Goal: Task Accomplishment & Management: Use online tool/utility

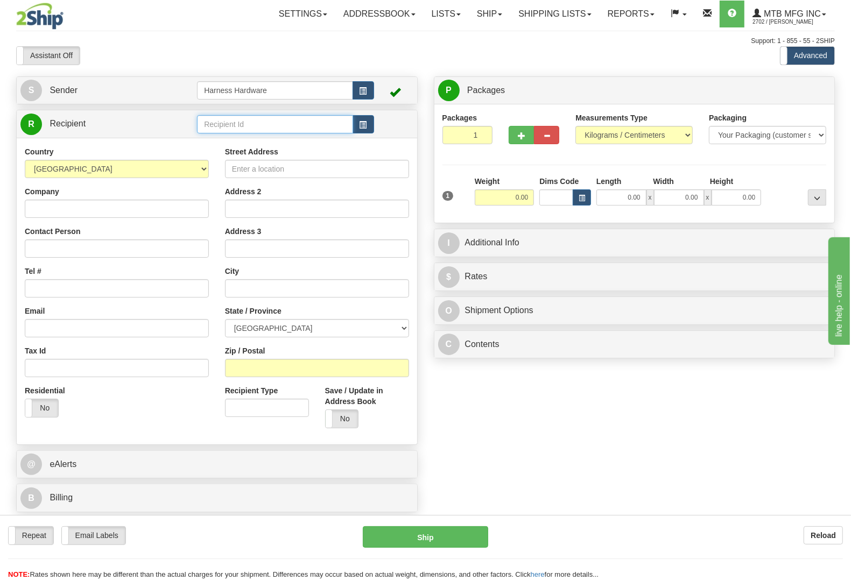
click at [253, 131] on input "text" at bounding box center [275, 124] width 156 height 18
type input "CRYT-MADISON"
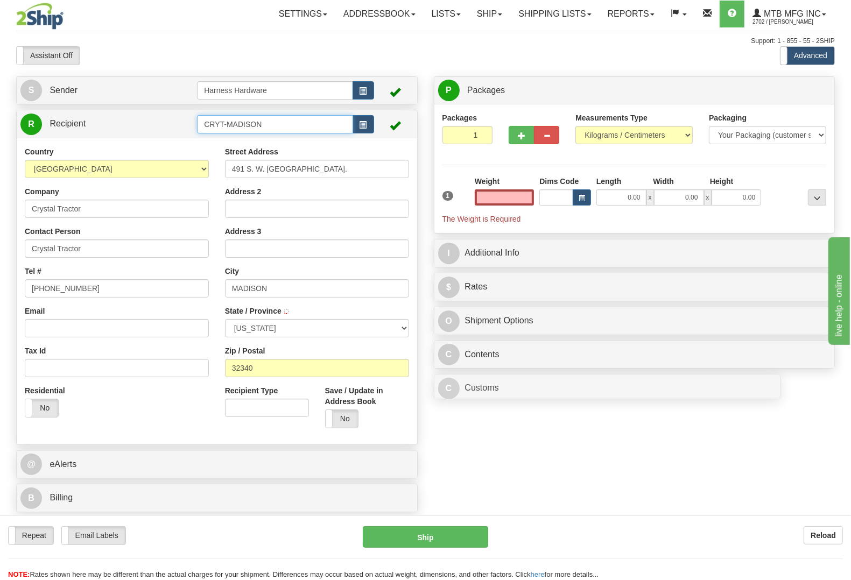
type input "0.00"
drag, startPoint x: 266, startPoint y: 119, endPoint x: 155, endPoint y: 131, distance: 112.0
click at [155, 131] on tr "R Recipient CRYT-MADISON" at bounding box center [216, 124] width 393 height 22
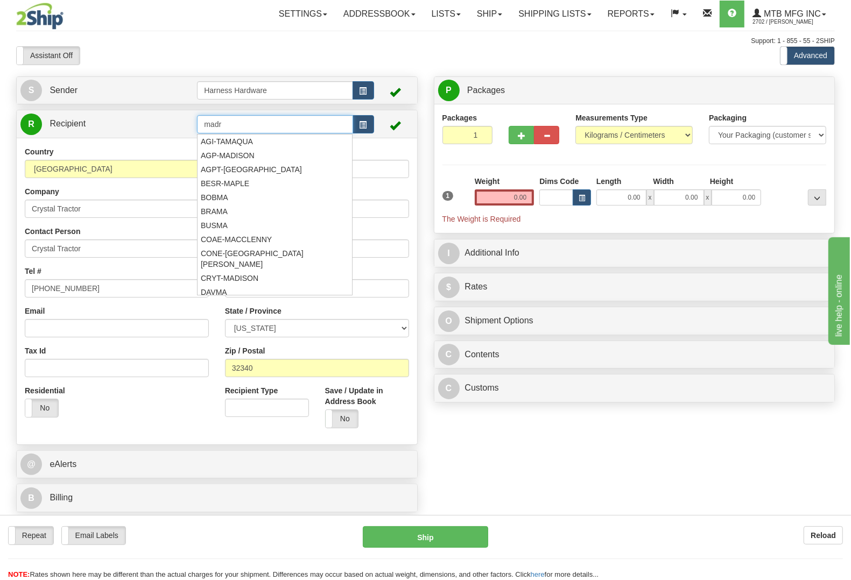
type input "madr"
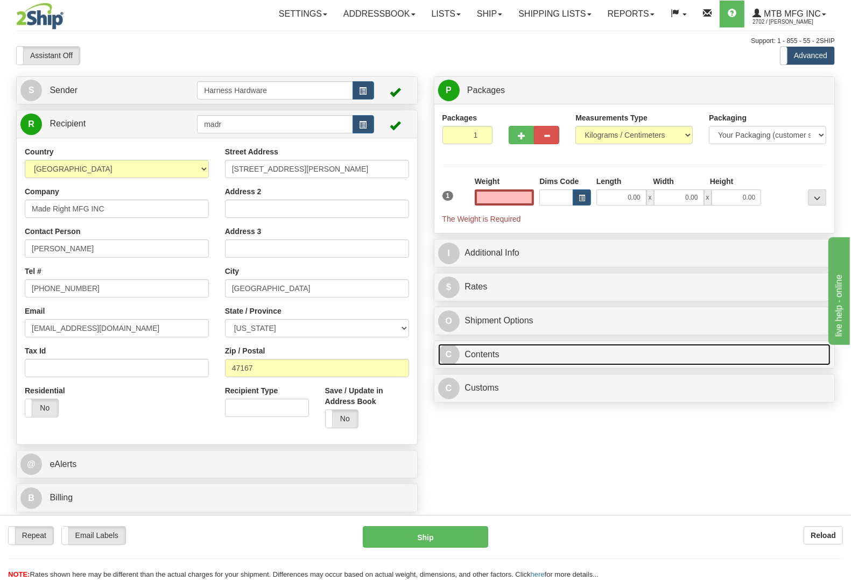
type input "0.00"
click at [474, 350] on link "C Contents" at bounding box center [634, 355] width 393 height 22
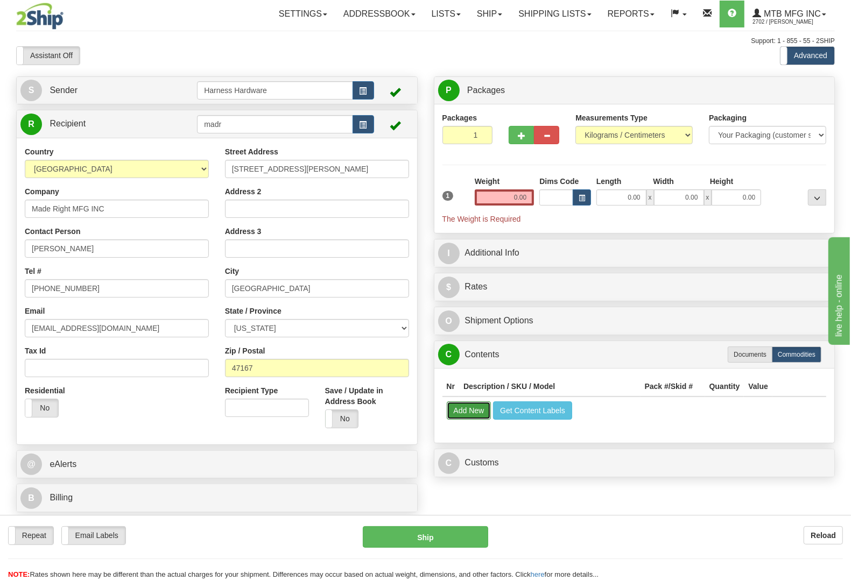
click at [470, 412] on button "Add New" at bounding box center [469, 410] width 45 height 18
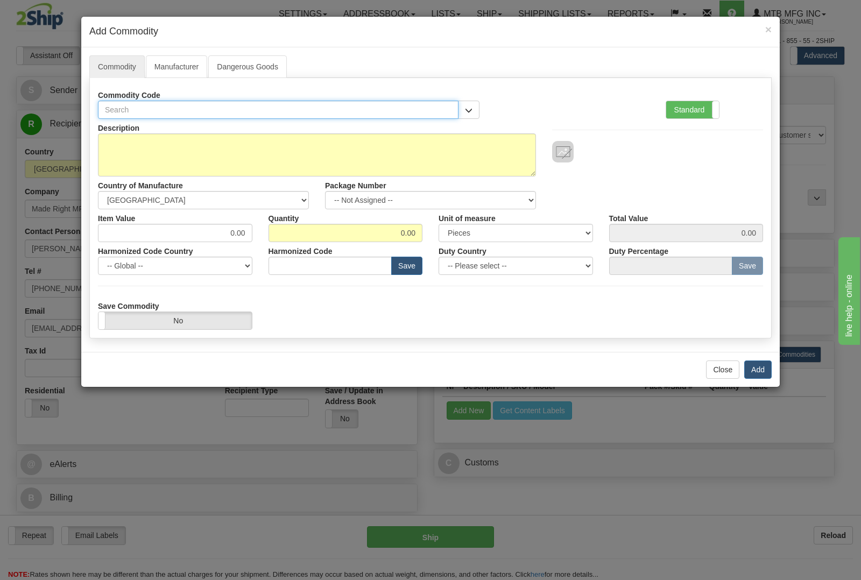
click at [203, 106] on input "text" at bounding box center [278, 110] width 361 height 18
type input "1627"
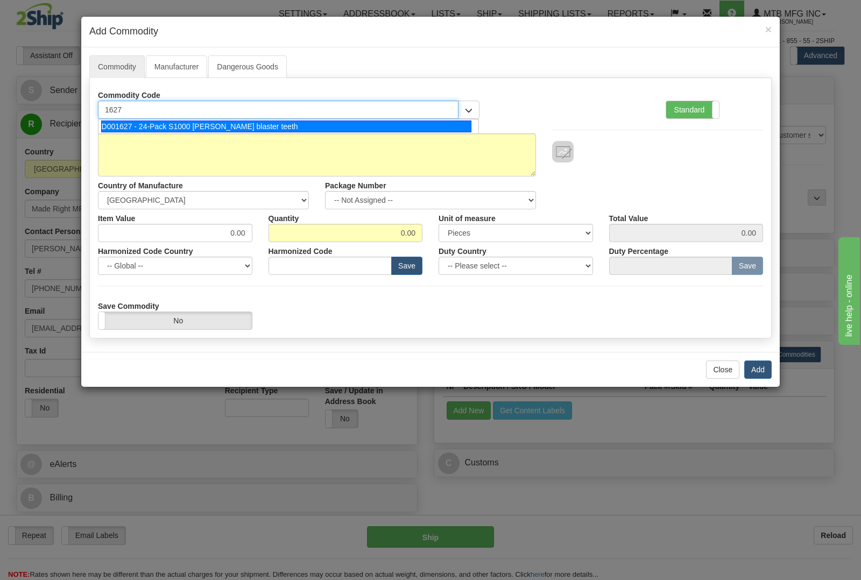
click at [208, 125] on div "D001627 - 24-Pack S1000 stump blaster teeth" at bounding box center [286, 127] width 371 height 12
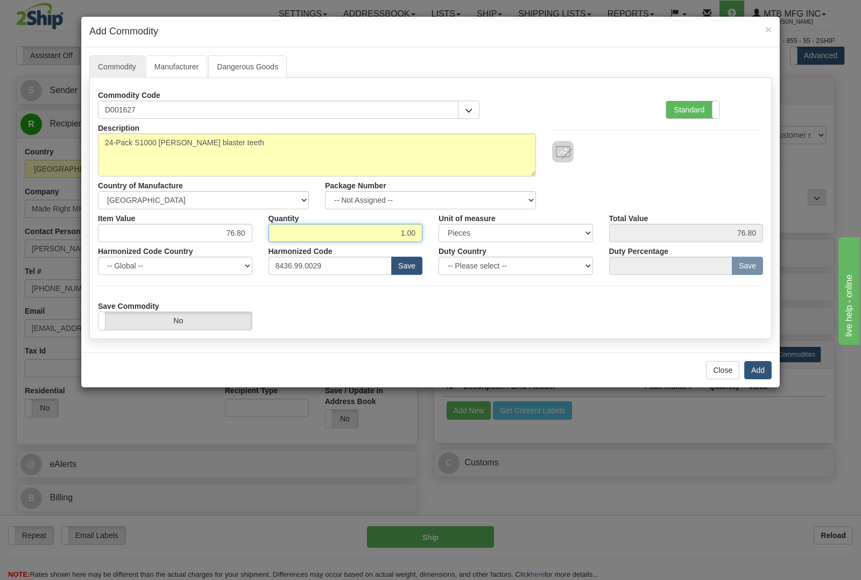
drag, startPoint x: 404, startPoint y: 237, endPoint x: 464, endPoint y: 245, distance: 61.4
click at [464, 245] on div "Description 24-Pack S1000 stump blaster teeth Country of Manufacture -- Unknown…" at bounding box center [430, 224] width 665 height 211
type input "2"
type input "153.60"
click at [754, 374] on button "Add" at bounding box center [757, 370] width 27 height 18
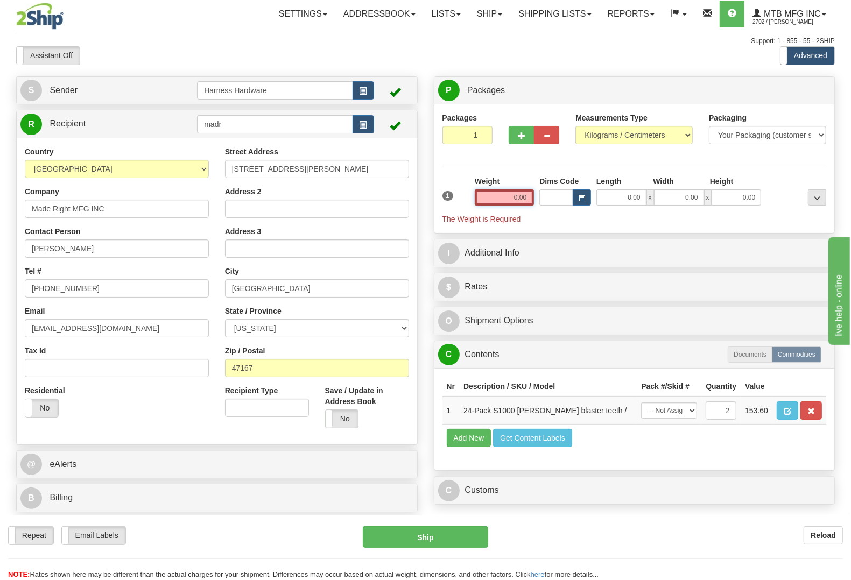
click at [490, 194] on input "0.00" at bounding box center [505, 197] width 60 height 16
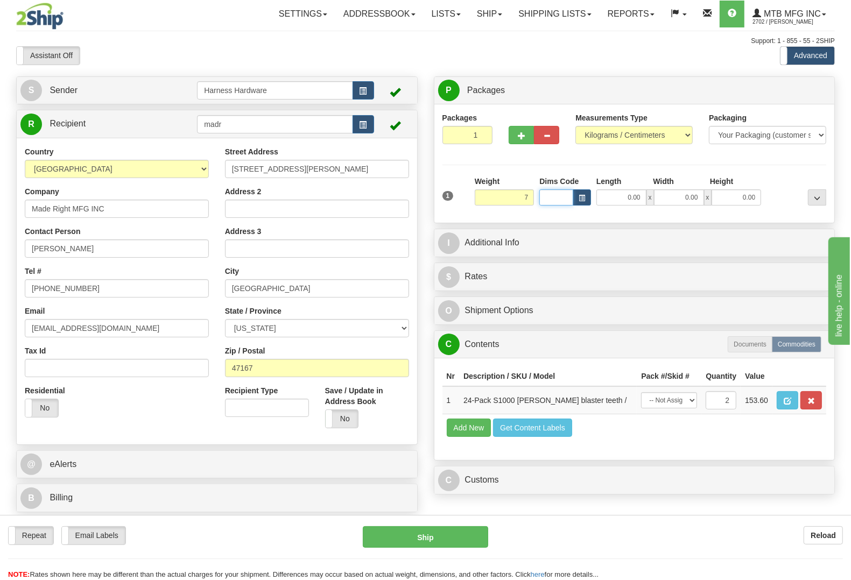
type input "7.00"
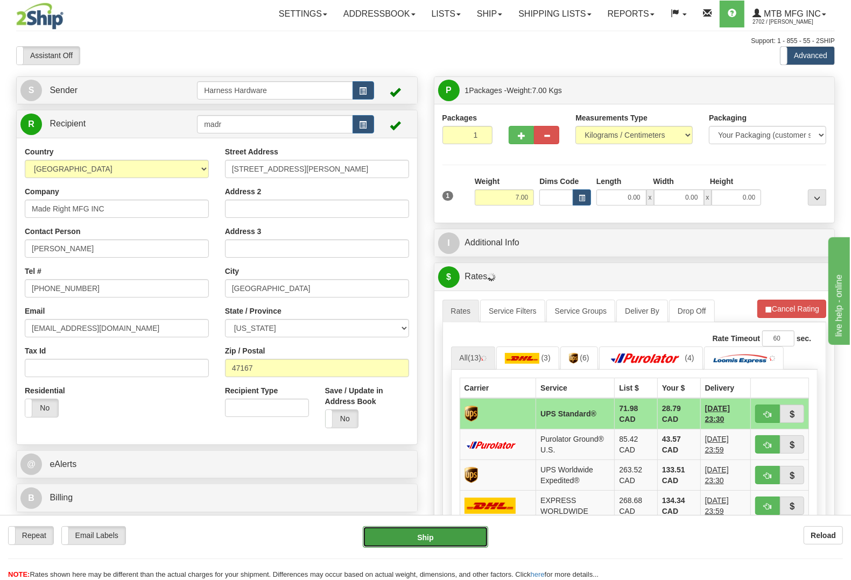
click at [428, 533] on button "Ship" at bounding box center [425, 537] width 125 height 22
type input "11"
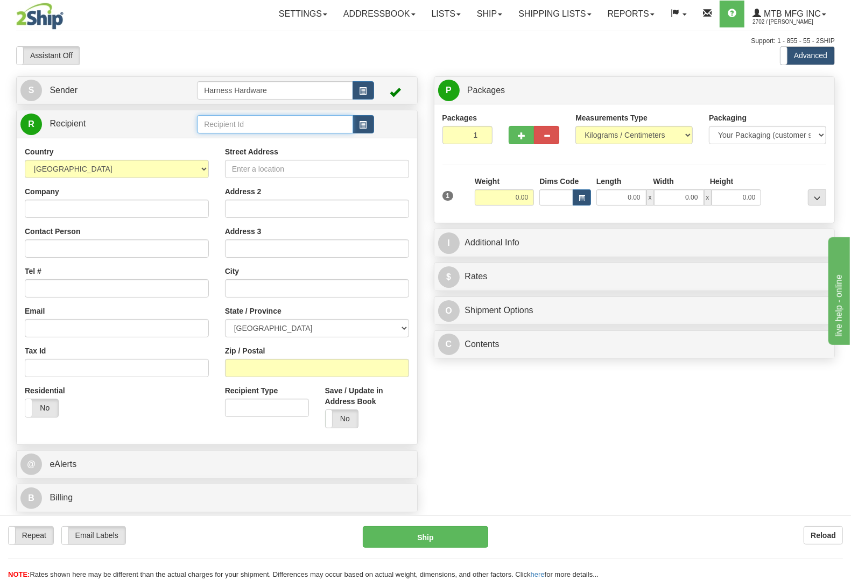
click at [251, 125] on input "text" at bounding box center [275, 124] width 156 height 18
type input "bigc"
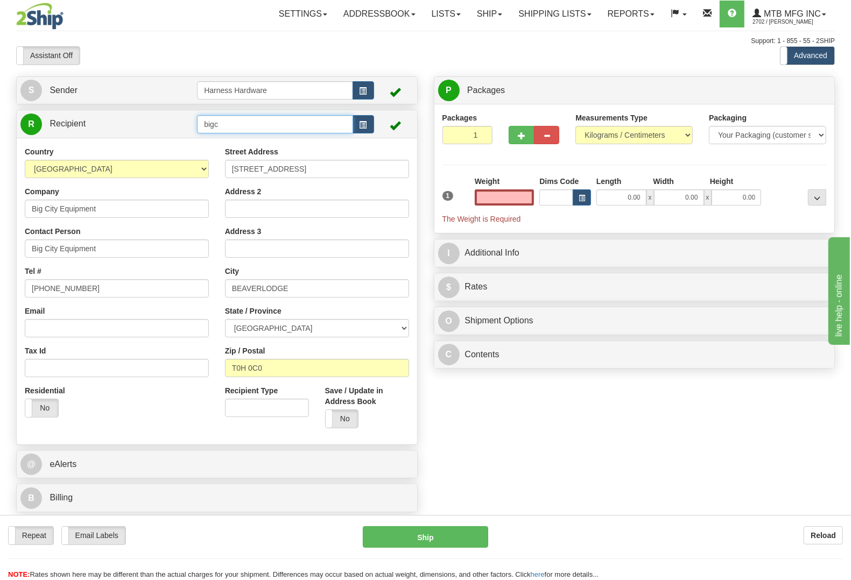
type input "0.00"
click at [234, 124] on input "bigc" at bounding box center [275, 124] width 156 height 18
type input "BIGC"
type input "0.00"
click at [248, 119] on input "BIGC" at bounding box center [275, 124] width 156 height 18
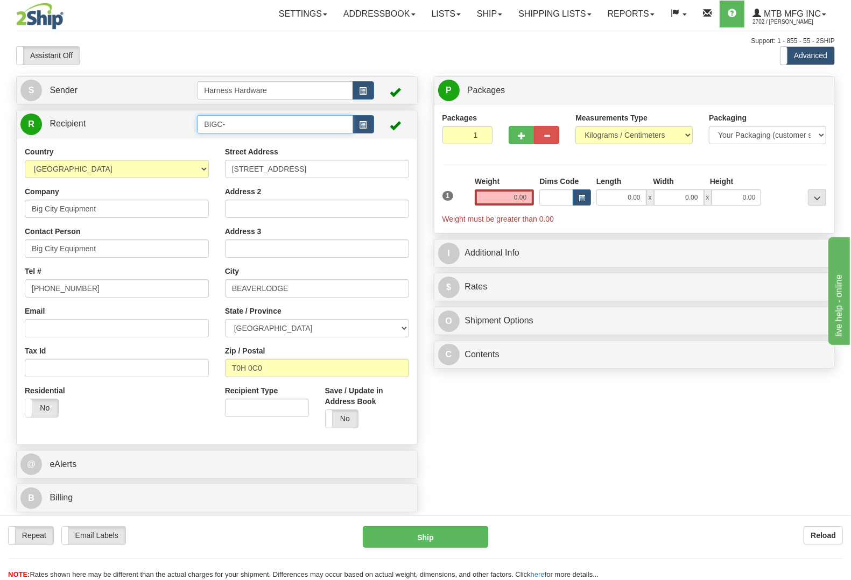
paste input "Clairmont"
type input "BIGC-Clairmont"
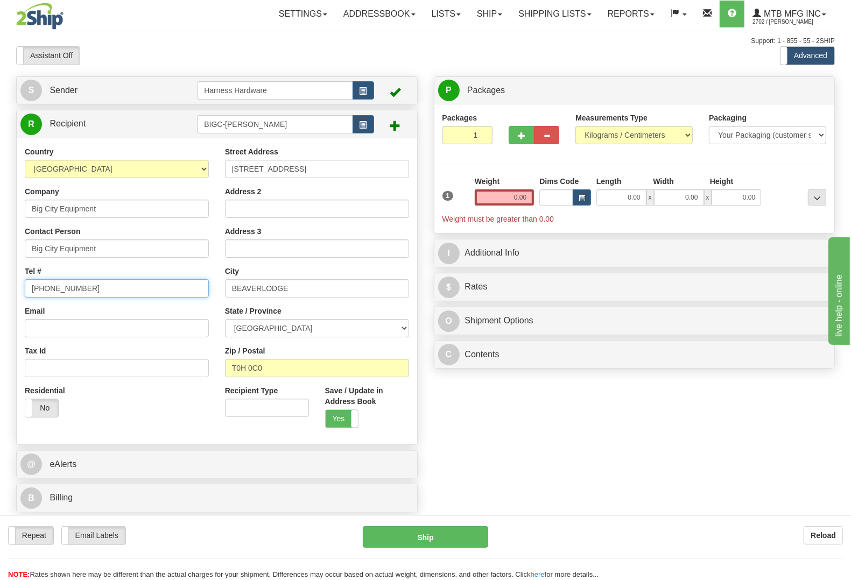
drag, startPoint x: 103, startPoint y: 294, endPoint x: 0, endPoint y: 288, distance: 103.0
click at [0, 288] on div "Toggle navigation Settings Shipping Preferences Fields Preferences New" at bounding box center [425, 290] width 851 height 580
paste input "518-6095"
type input "780-518-6095"
drag, startPoint x: 100, startPoint y: 251, endPoint x: 0, endPoint y: 242, distance: 100.5
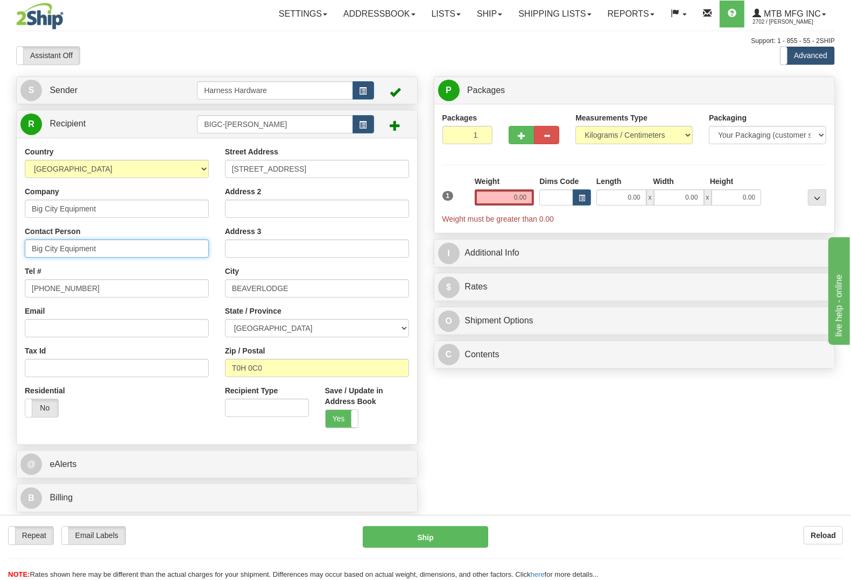
click at [0, 242] on div "Toggle navigation Settings Shipping Preferences Fields Preferences New" at bounding box center [425, 290] width 851 height 580
drag, startPoint x: 297, startPoint y: 168, endPoint x: 170, endPoint y: 159, distance: 126.8
click at [170, 159] on div "Country AFGHANISTAN ALAND ISLANDS ALBANIA ALGERIA AMERICAN SAMOA ANDORRA ANGOLA…" at bounding box center [217, 291] width 400 height 290
paste input "8802 - 99 Street"
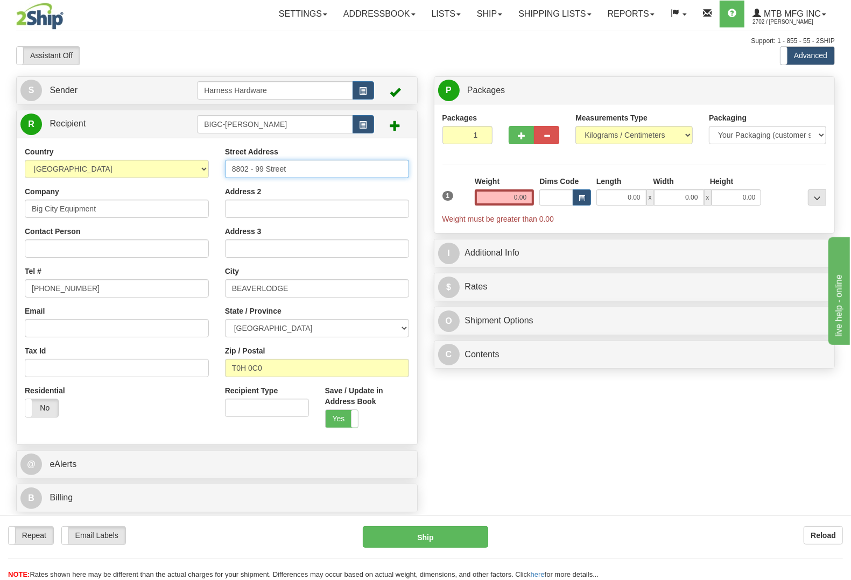
type input "8802 - 99 Street"
drag, startPoint x: 230, startPoint y: 375, endPoint x: 133, endPoint y: 380, distance: 97.6
click at [138, 383] on div "Country AFGHANISTAN ALAND ISLANDS ALBANIA ALGERIA AMERICAN SAMOA ANDORRA ANGOLA…" at bounding box center [217, 291] width 400 height 290
paste input "8X 5A8"
type input "T8X 5A8"
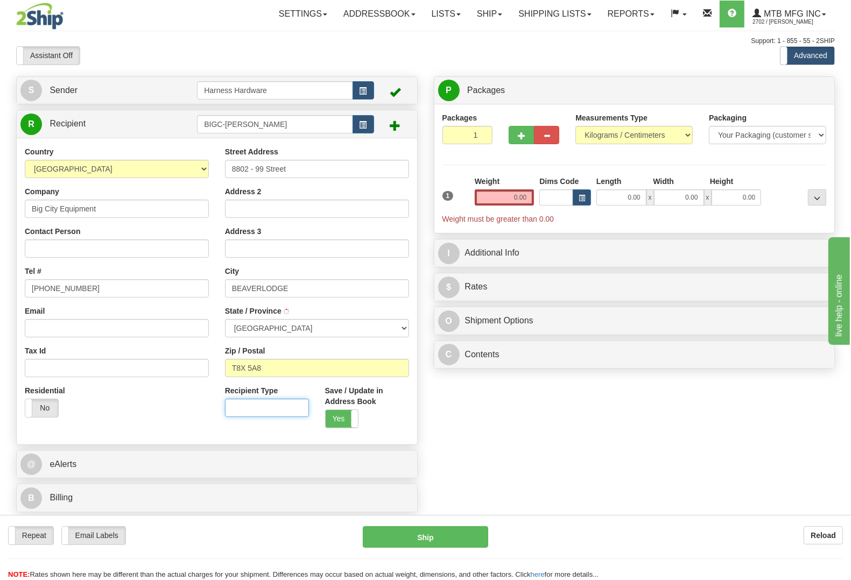
type input "CLAIRMONT"
click at [507, 197] on input "0.00" at bounding box center [505, 197] width 60 height 16
type input "2.50"
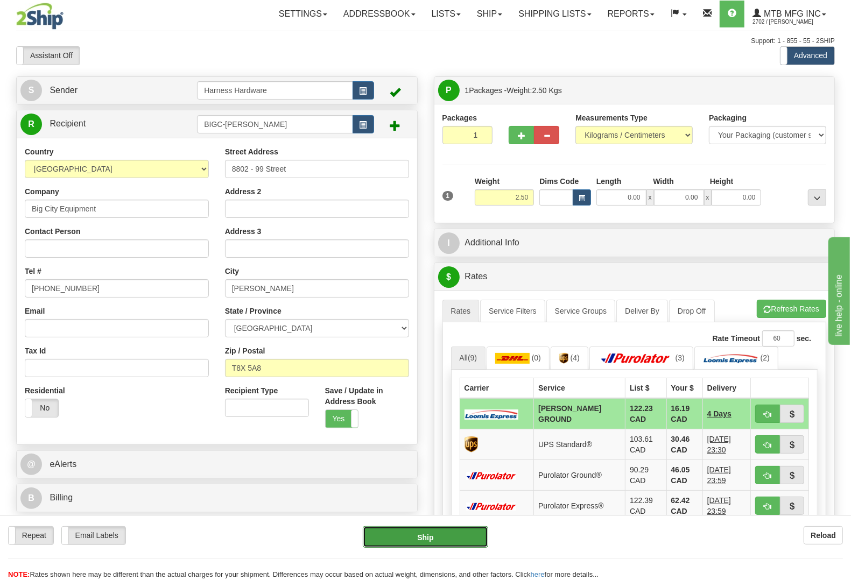
click at [455, 532] on button "Ship" at bounding box center [425, 537] width 125 height 22
type input "DD"
